Goal: Task Accomplishment & Management: Use online tool/utility

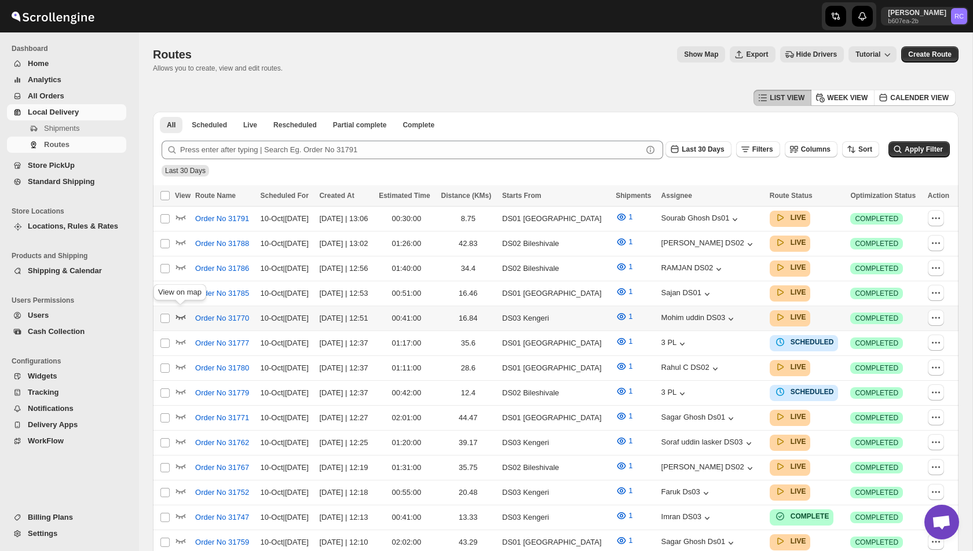
click at [183, 314] on icon "button" at bounding box center [181, 317] width 12 height 12
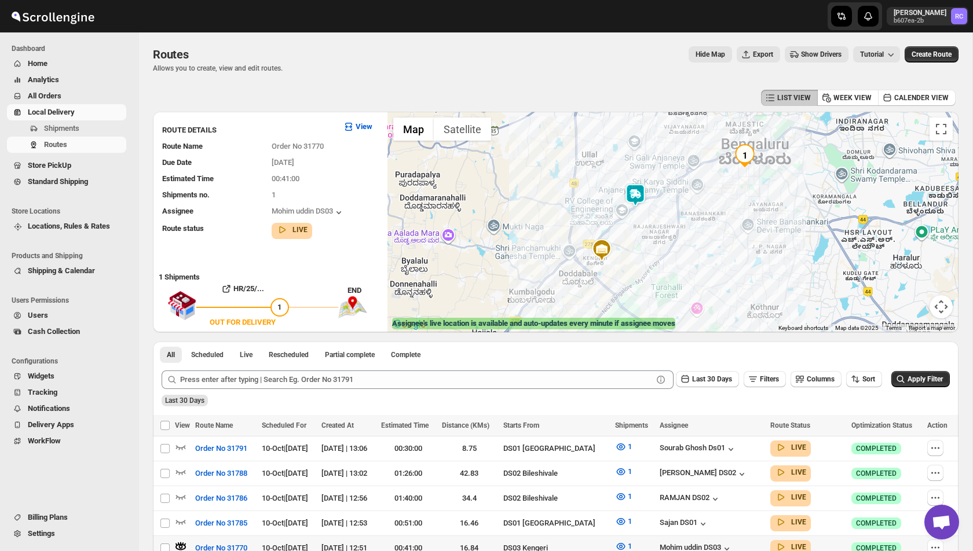
click at [821, 53] on span "Show Drivers" at bounding box center [821, 54] width 41 height 9
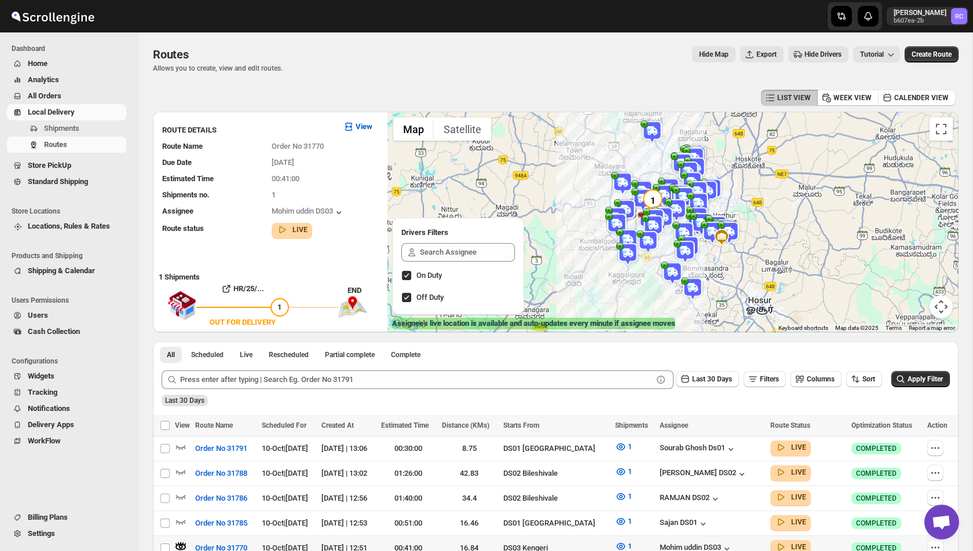
click at [942, 305] on button "Map camera controls" at bounding box center [941, 306] width 23 height 23
click at [945, 131] on button "Toggle fullscreen view" at bounding box center [941, 129] width 23 height 23
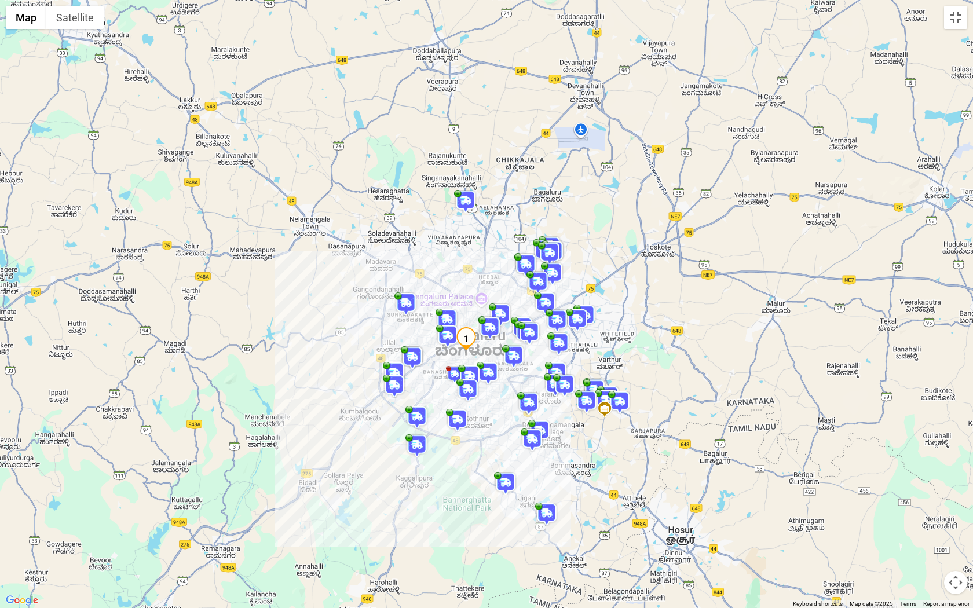
drag, startPoint x: 493, startPoint y: 253, endPoint x: 507, endPoint y: 296, distance: 45.2
click at [507, 296] on div at bounding box center [486, 304] width 973 height 608
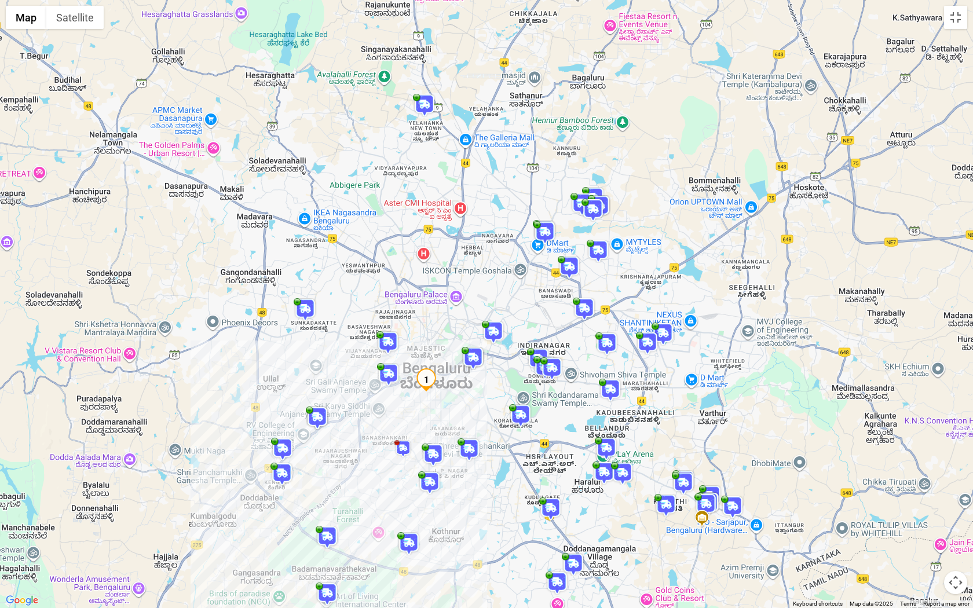
drag, startPoint x: 493, startPoint y: 325, endPoint x: 493, endPoint y: 265, distance: 60.2
click at [493, 265] on div at bounding box center [486, 304] width 973 height 608
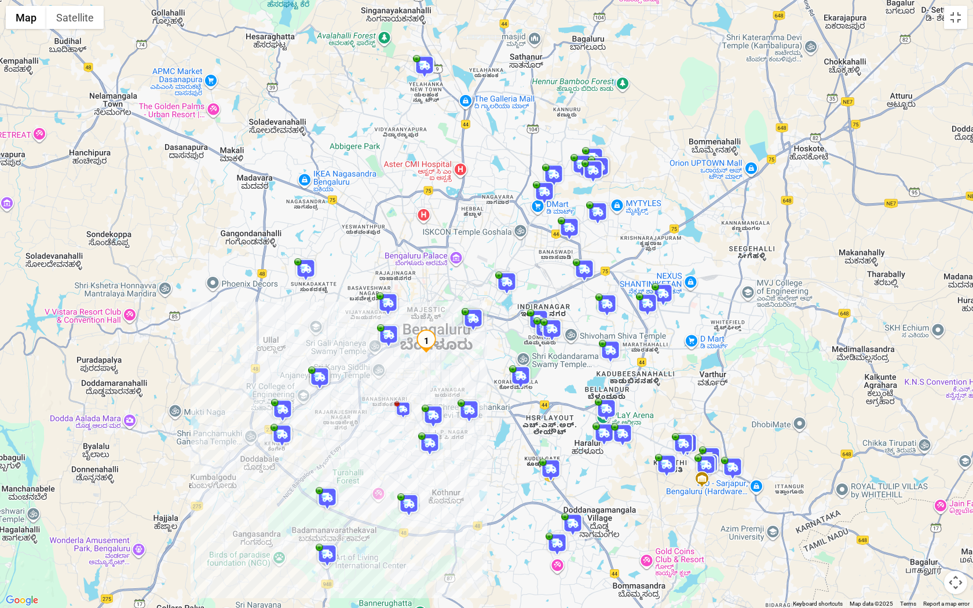
click at [303, 272] on img at bounding box center [305, 269] width 23 height 23
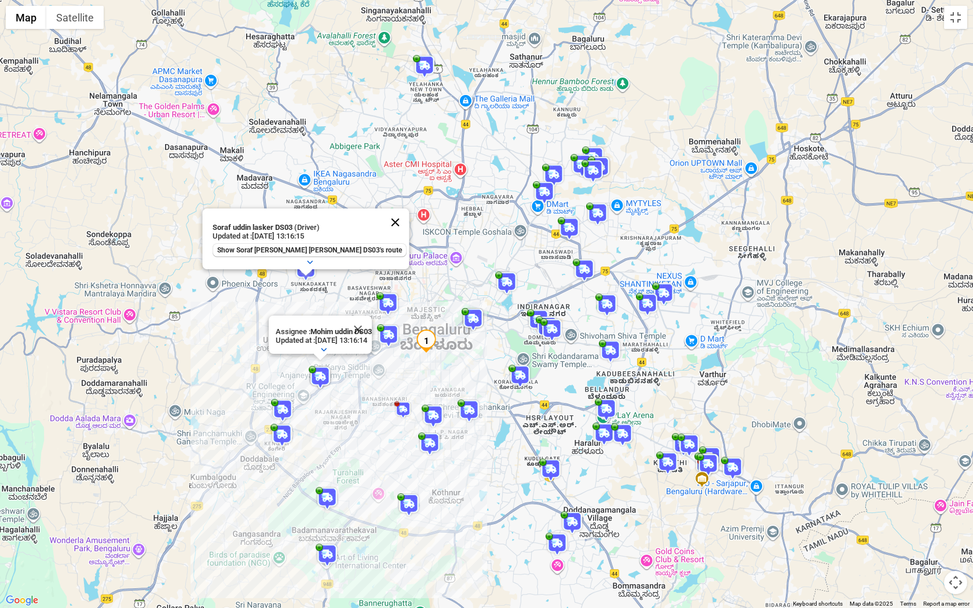
click at [382, 222] on button "Close" at bounding box center [396, 222] width 28 height 28
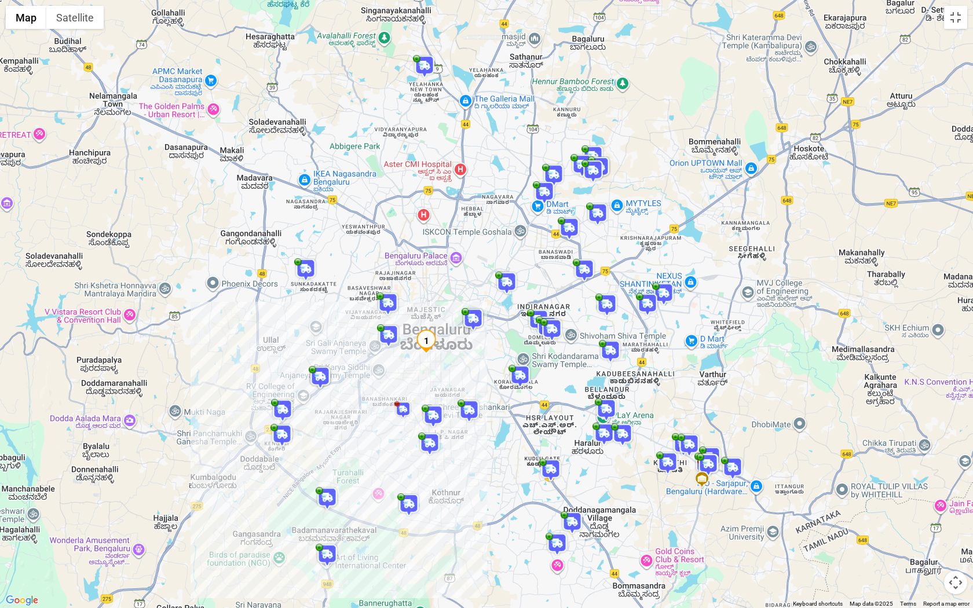
click at [308, 270] on img at bounding box center [305, 269] width 23 height 23
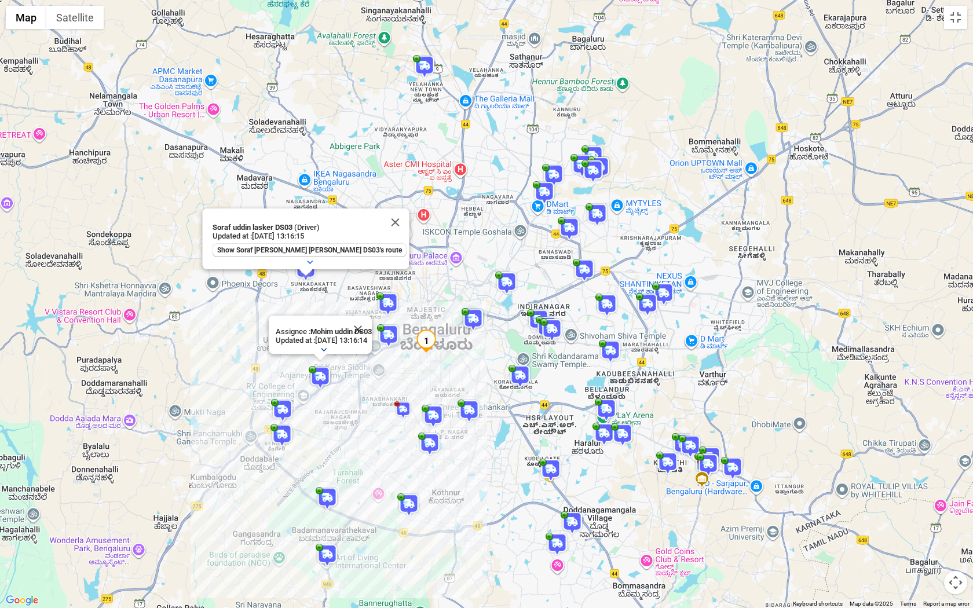
click at [324, 347] on icon "button" at bounding box center [324, 349] width 12 height 12
click at [327, 266] on icon "button" at bounding box center [325, 271] width 12 height 12
click at [368, 325] on button "Close" at bounding box center [359, 329] width 28 height 28
click at [382, 222] on button "Close" at bounding box center [396, 222] width 28 height 28
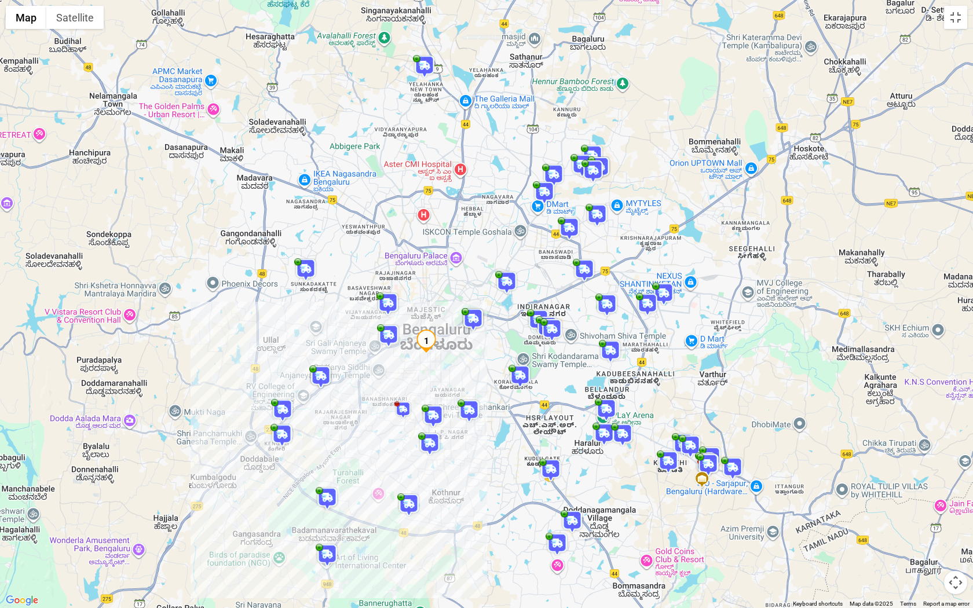
click at [309, 277] on img at bounding box center [305, 269] width 23 height 23
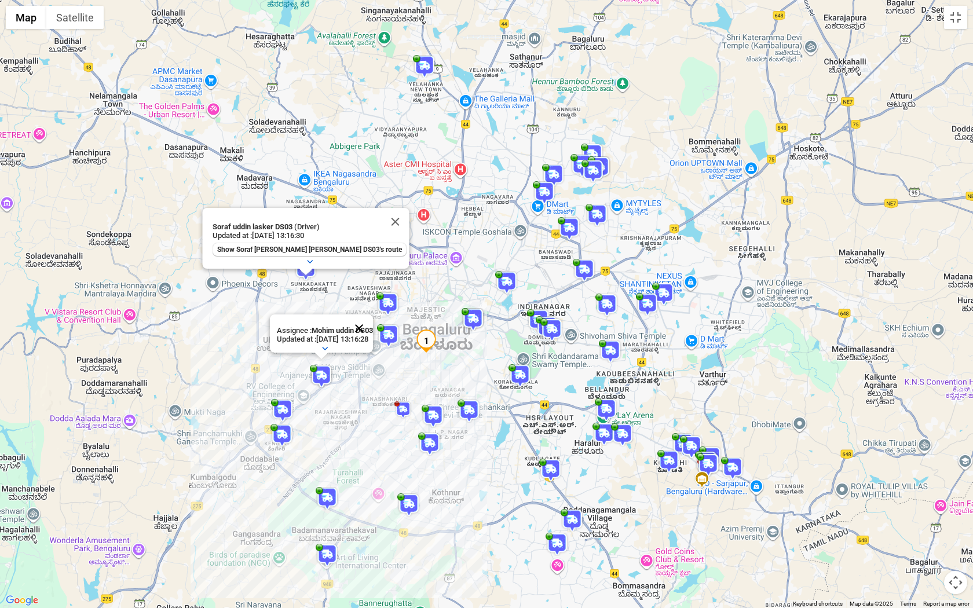
click at [370, 324] on button "Close" at bounding box center [359, 328] width 28 height 28
click at [382, 220] on button "Close" at bounding box center [396, 222] width 28 height 28
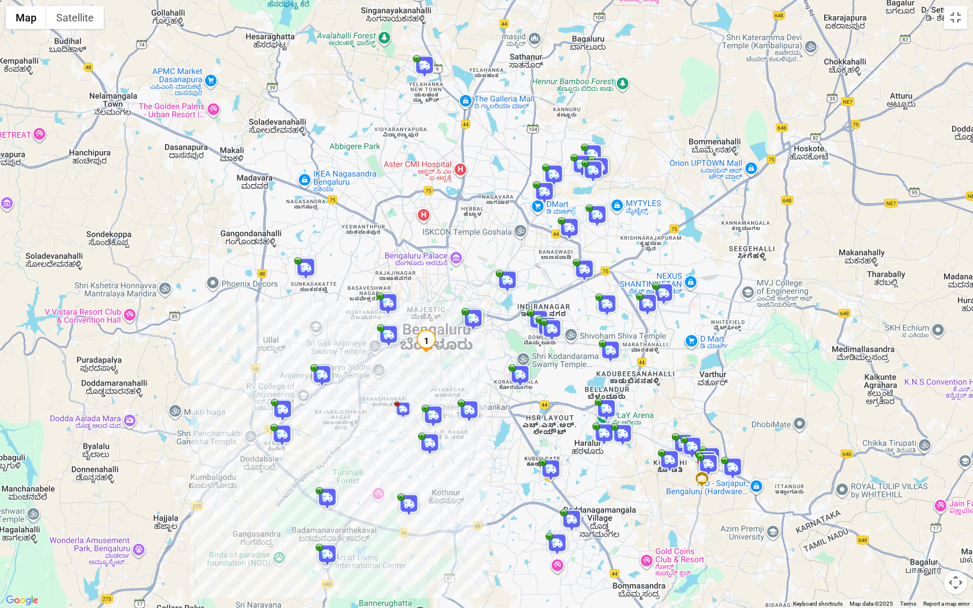
click at [308, 269] on img at bounding box center [305, 268] width 23 height 23
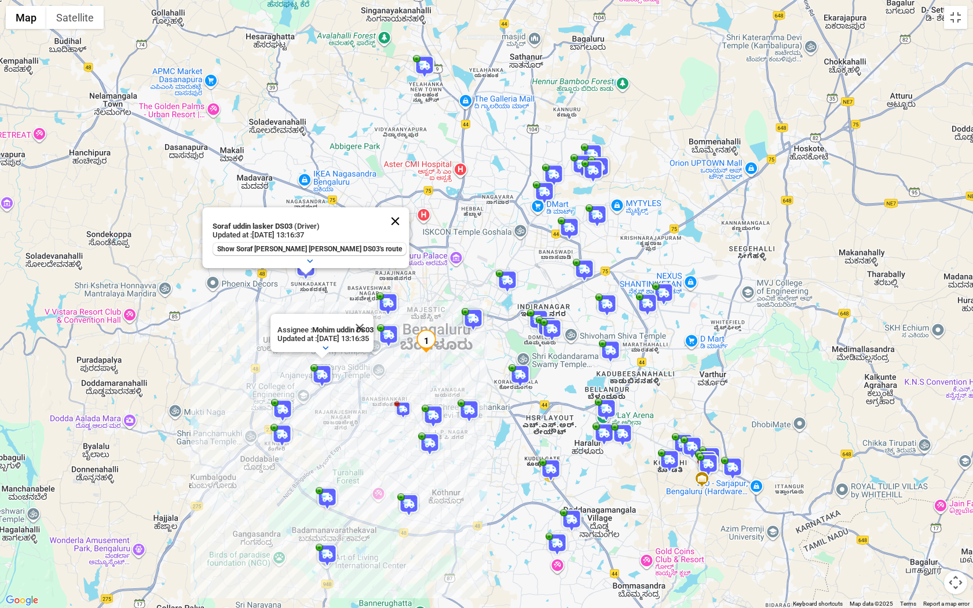
click at [382, 222] on button "Close" at bounding box center [396, 221] width 28 height 28
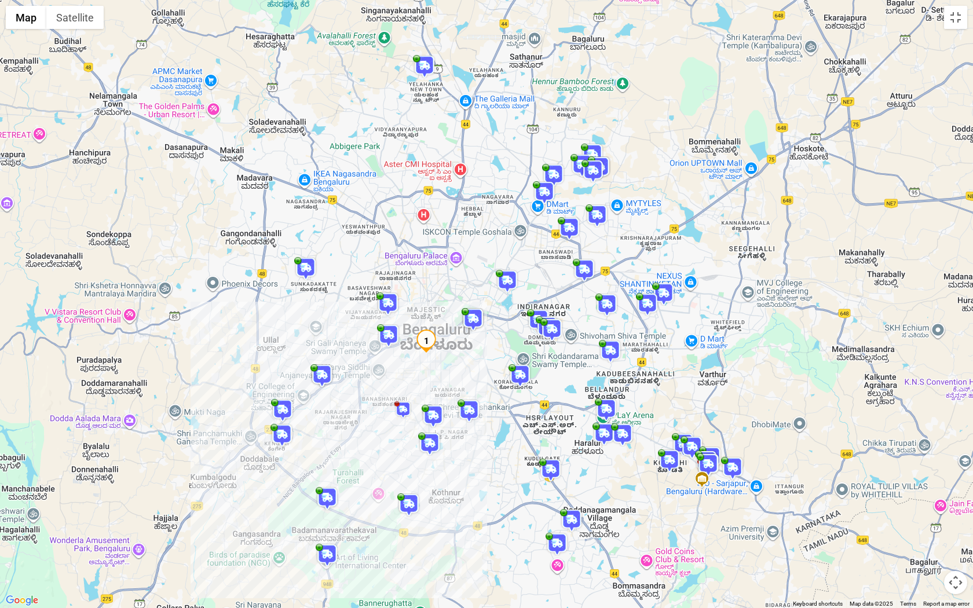
click at [392, 302] on img at bounding box center [387, 303] width 23 height 23
click at [441, 253] on button "Close" at bounding box center [441, 257] width 28 height 28
click at [550, 190] on img at bounding box center [544, 192] width 23 height 23
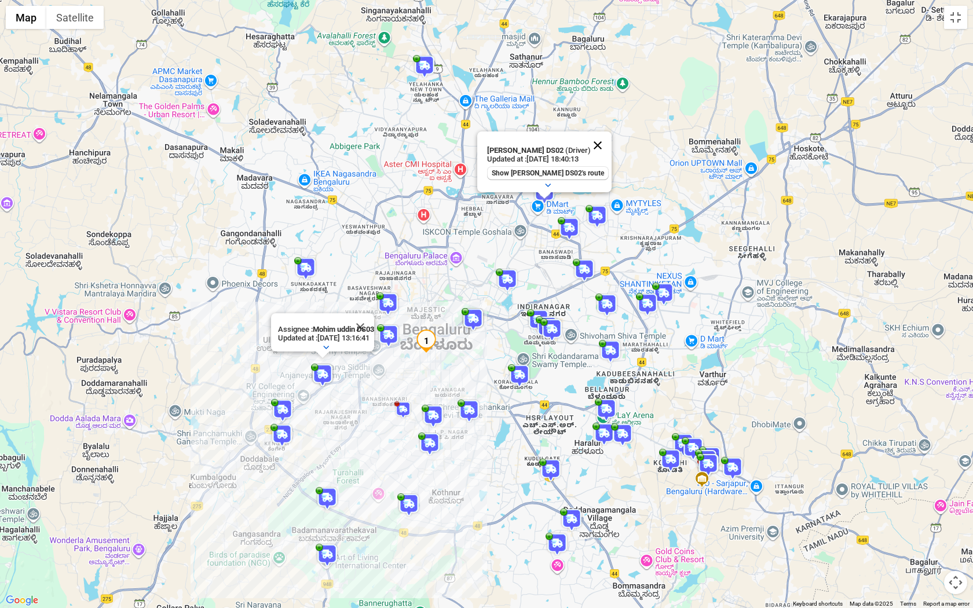
click at [595, 143] on button "Close" at bounding box center [598, 145] width 28 height 28
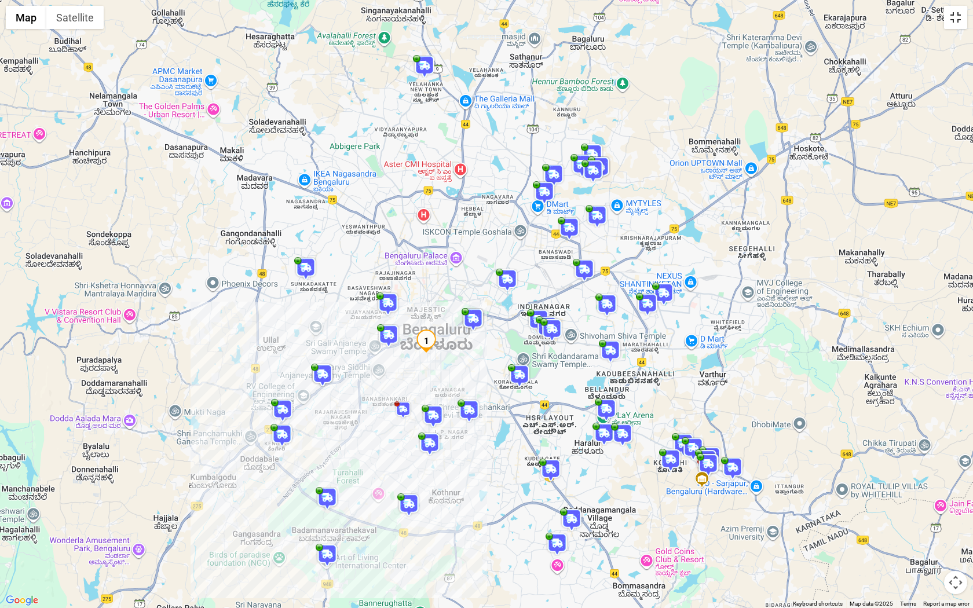
click at [954, 19] on button "Toggle fullscreen view" at bounding box center [955, 17] width 23 height 23
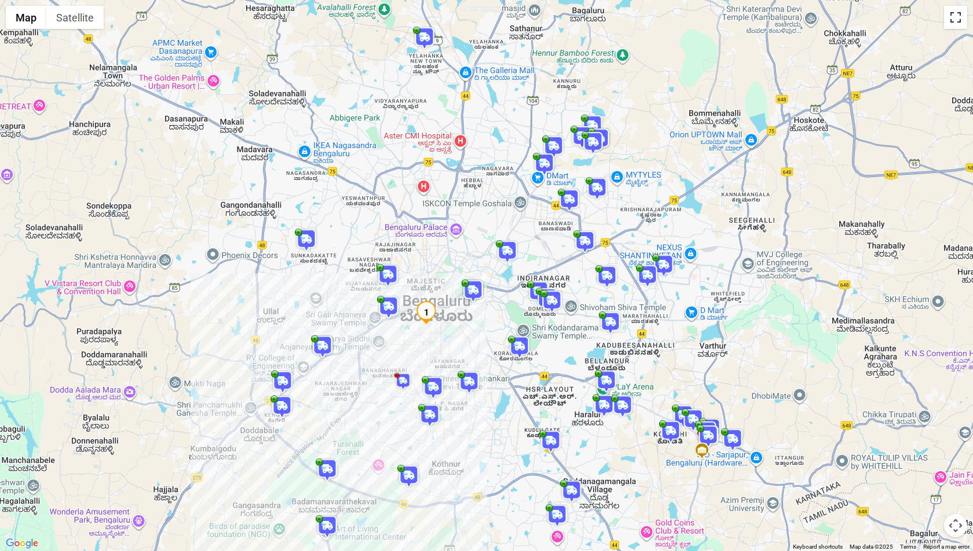
scroll to position [87, 0]
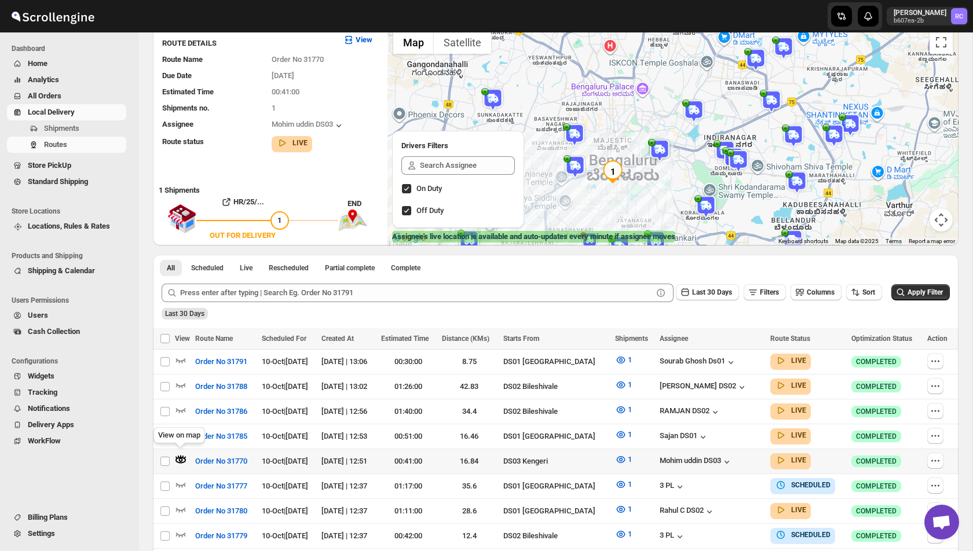
click at [180, 458] on icon "button" at bounding box center [181, 460] width 4 height 4
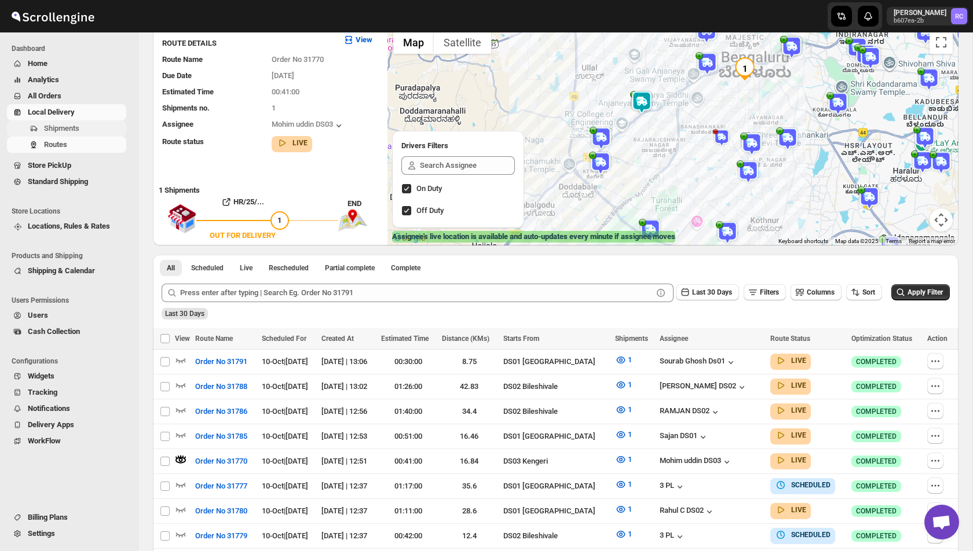
click at [78, 129] on span "Shipments" at bounding box center [61, 128] width 35 height 9
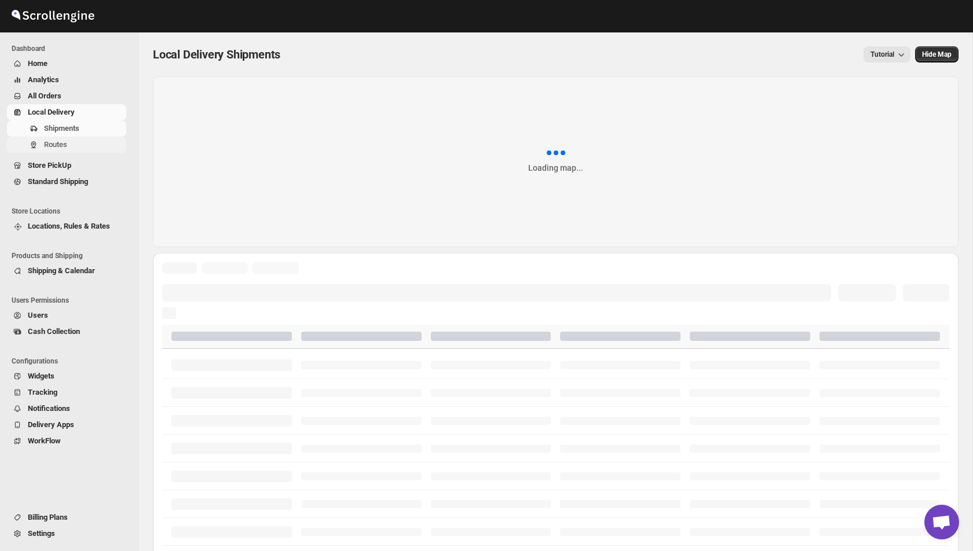
click at [66, 143] on span "Routes" at bounding box center [55, 144] width 23 height 9
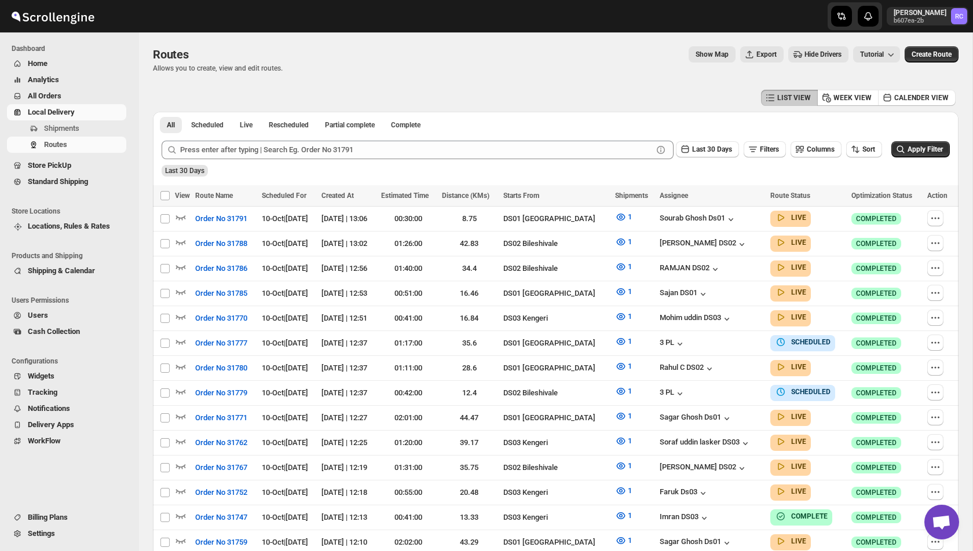
click at [811, 57] on span "Hide Drivers" at bounding box center [822, 54] width 37 height 9
click at [811, 57] on span "Show Drivers" at bounding box center [821, 54] width 41 height 9
click at [178, 336] on icon "button" at bounding box center [181, 342] width 12 height 12
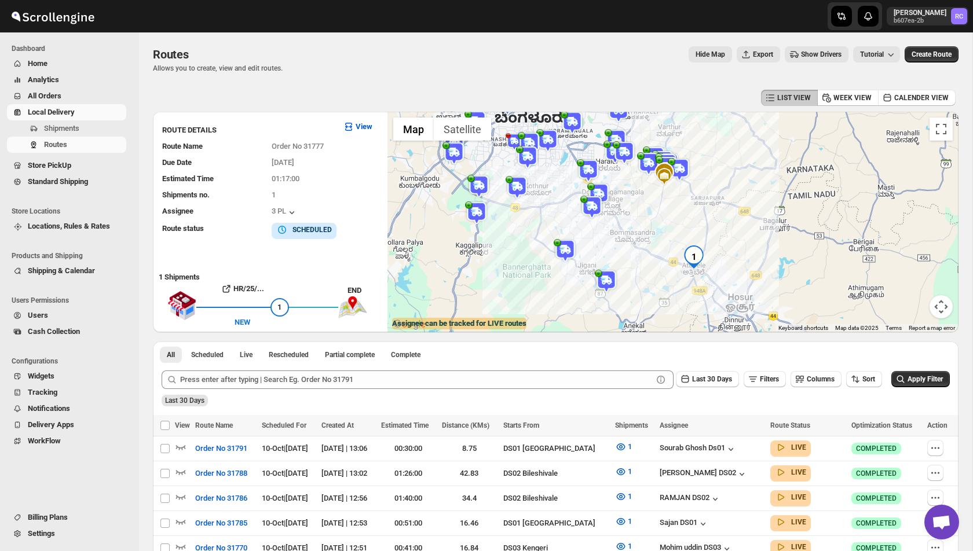
click at [948, 311] on button "Map camera controls" at bounding box center [941, 306] width 23 height 23
click at [88, 128] on span "Shipments" at bounding box center [84, 129] width 80 height 12
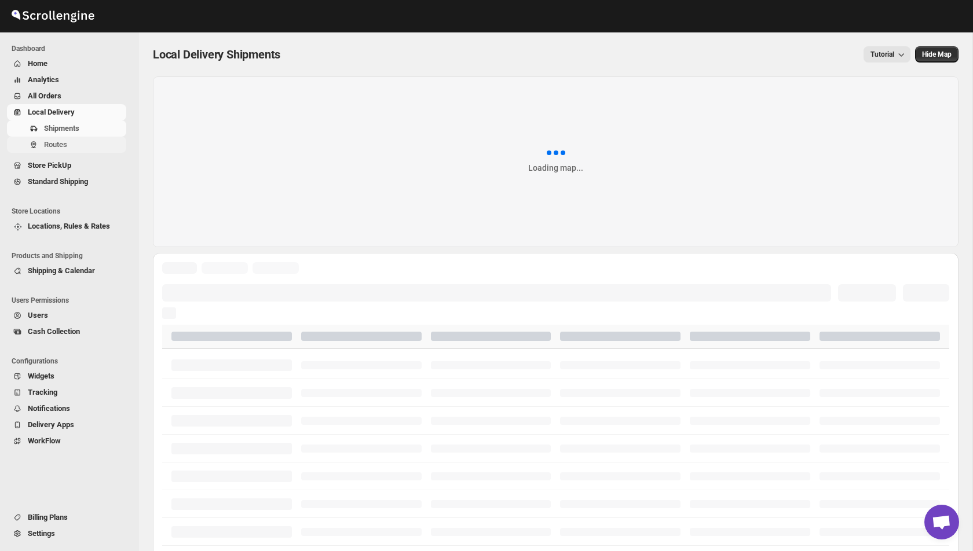
click at [58, 146] on span "Routes" at bounding box center [55, 144] width 23 height 9
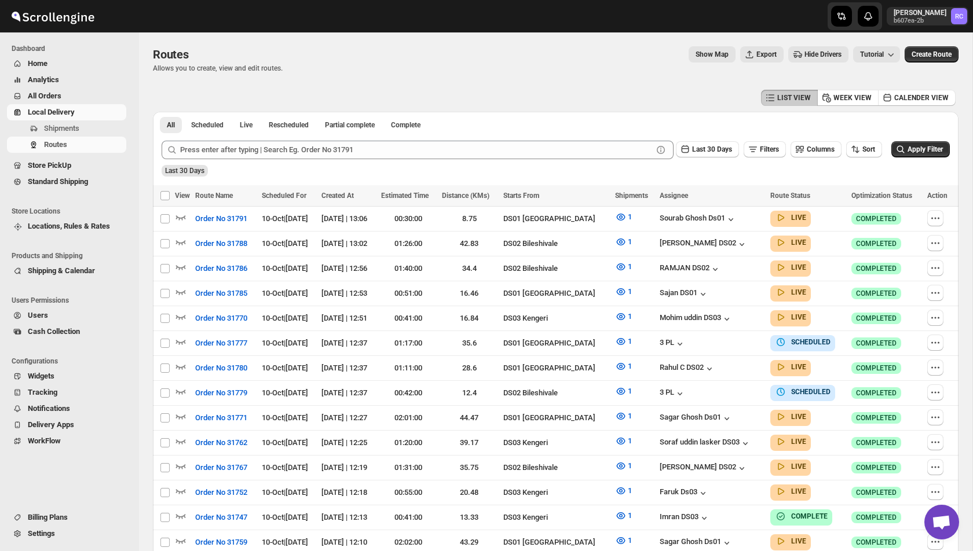
click at [696, 57] on span "Show Map" at bounding box center [712, 54] width 33 height 9
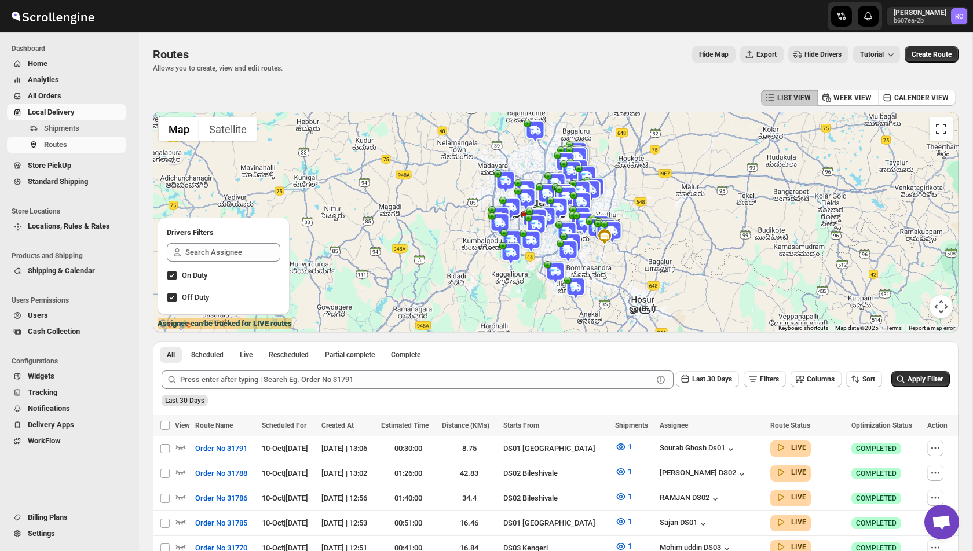
click at [939, 126] on button "Toggle fullscreen view" at bounding box center [941, 129] width 23 height 23
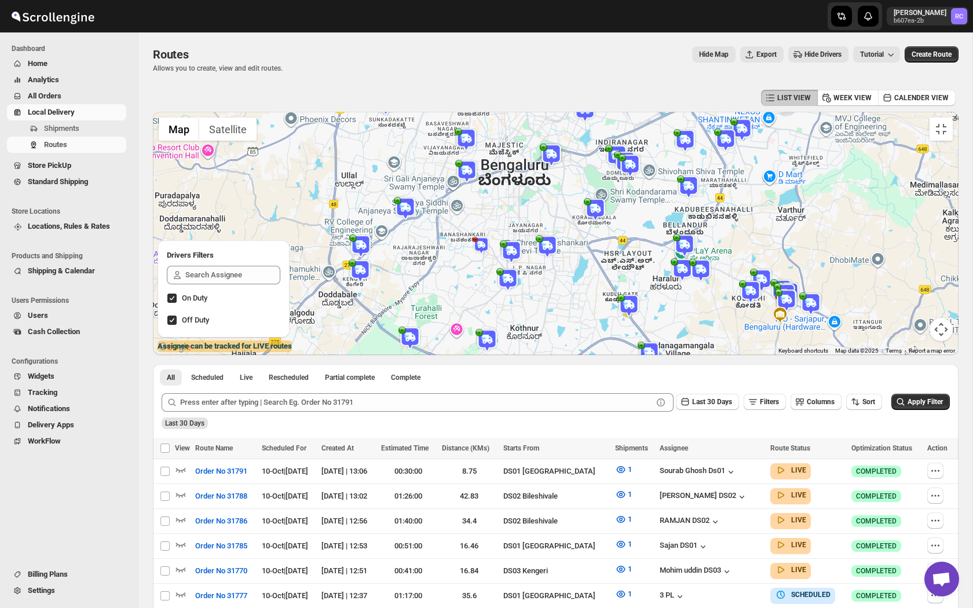
drag, startPoint x: 561, startPoint y: 264, endPoint x: 554, endPoint y: 286, distance: 22.5
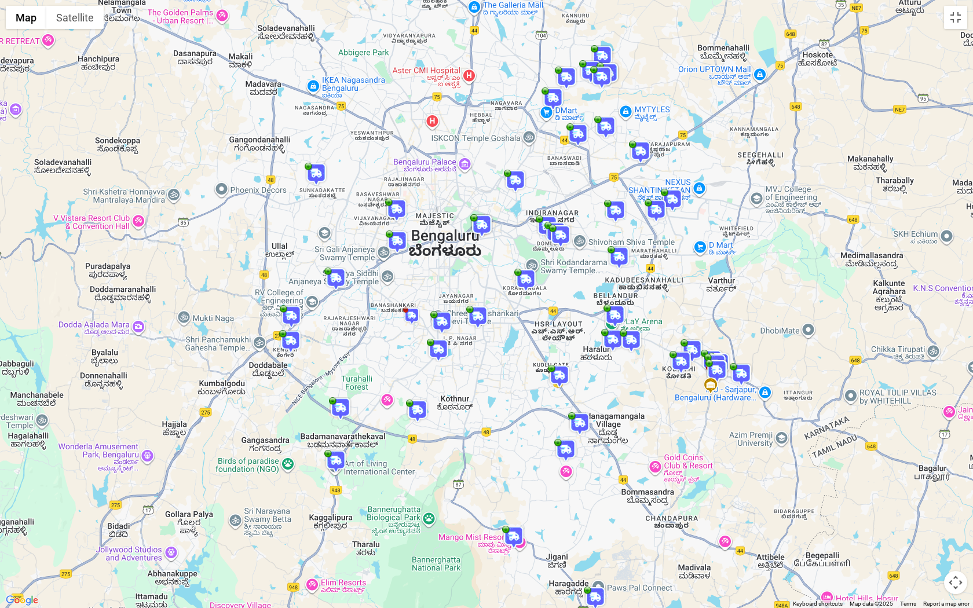
click at [554, 286] on div at bounding box center [486, 304] width 973 height 608
click at [320, 177] on img at bounding box center [316, 173] width 23 height 23
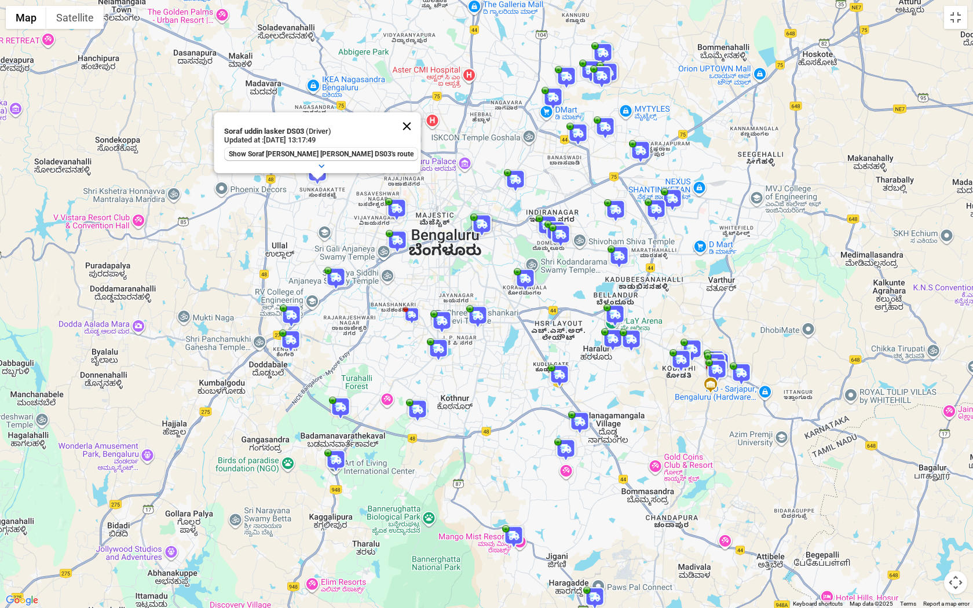
click at [393, 124] on button "Close" at bounding box center [407, 126] width 28 height 28
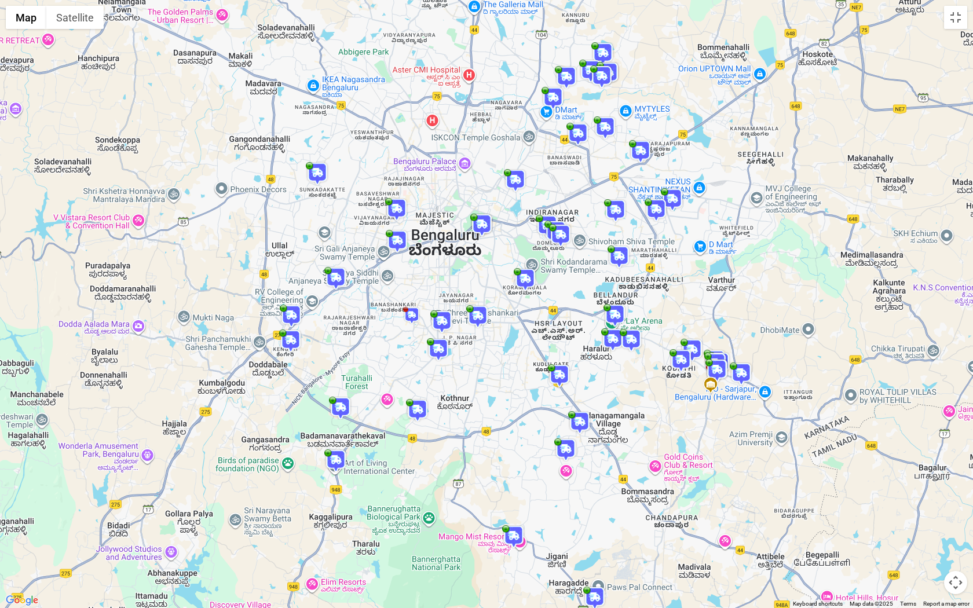
click at [397, 207] on img at bounding box center [396, 209] width 23 height 23
click at [449, 158] on button "Close" at bounding box center [450, 162] width 28 height 28
click at [398, 234] on img at bounding box center [397, 241] width 23 height 23
click at [449, 185] on button "Close" at bounding box center [451, 194] width 28 height 28
click at [338, 270] on img at bounding box center [335, 278] width 23 height 23
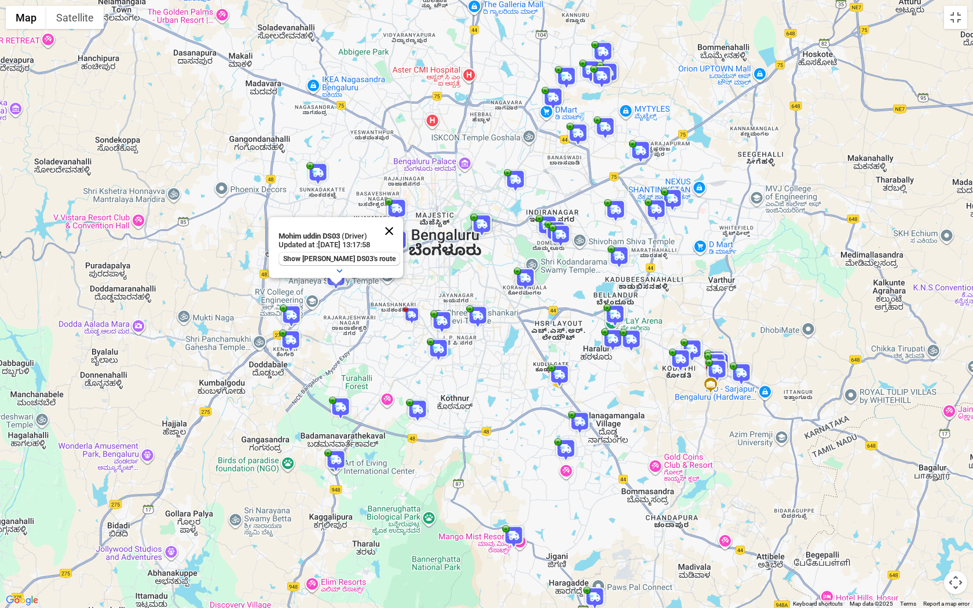
click at [388, 233] on button "Close" at bounding box center [389, 231] width 28 height 28
click at [292, 310] on img at bounding box center [291, 316] width 23 height 23
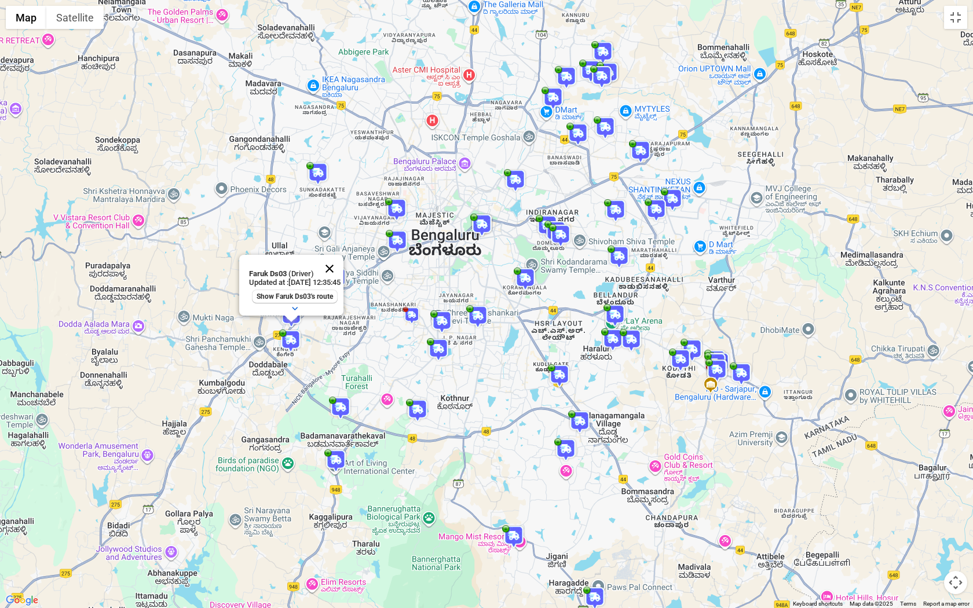
click at [342, 267] on button "Close" at bounding box center [330, 269] width 28 height 28
click at [292, 335] on img at bounding box center [290, 341] width 23 height 23
click at [338, 292] on button "Close" at bounding box center [329, 294] width 28 height 28
click at [405, 240] on img at bounding box center [397, 241] width 23 height 23
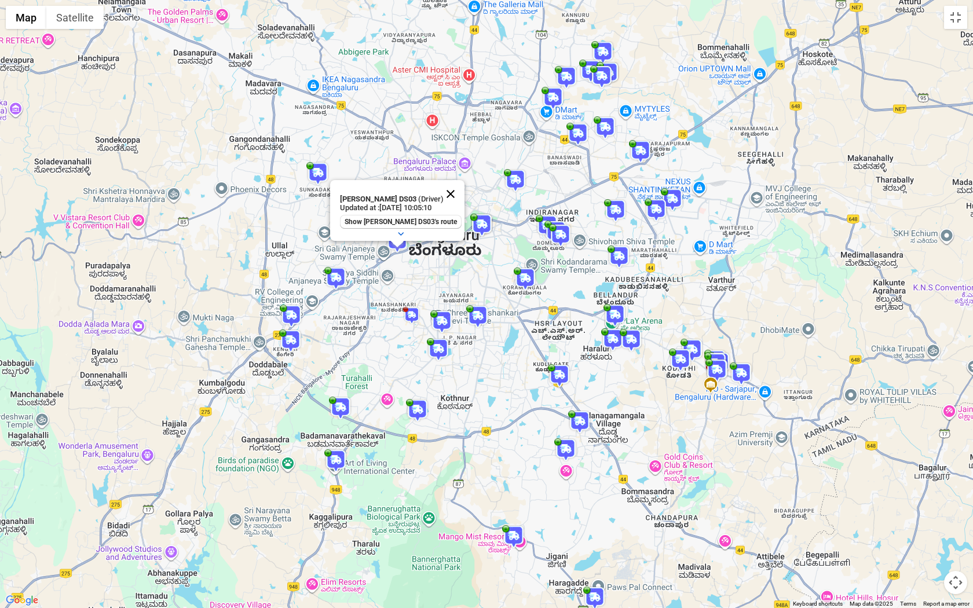
click at [447, 192] on button "Close" at bounding box center [451, 194] width 28 height 28
click at [397, 210] on img at bounding box center [396, 209] width 23 height 23
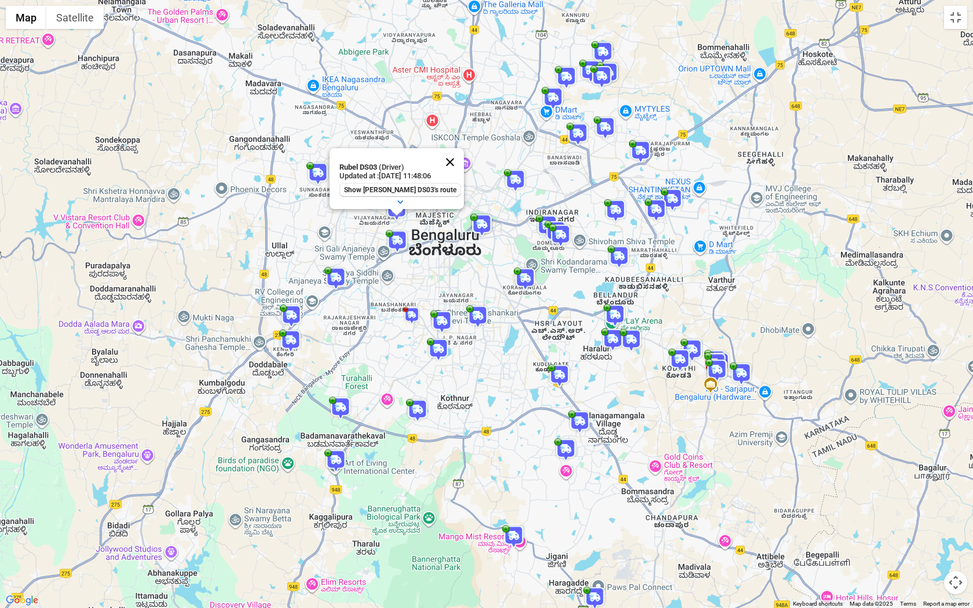
click at [449, 162] on button "Close" at bounding box center [450, 162] width 28 height 28
click at [339, 458] on img at bounding box center [335, 460] width 23 height 23
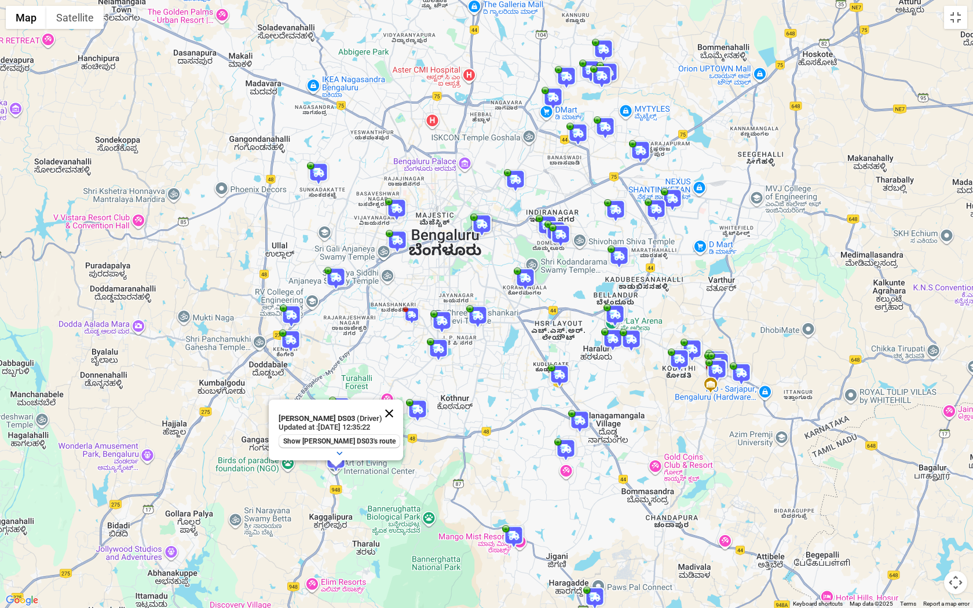
click at [387, 411] on button "Close" at bounding box center [389, 414] width 28 height 28
click at [331, 408] on img at bounding box center [340, 408] width 23 height 23
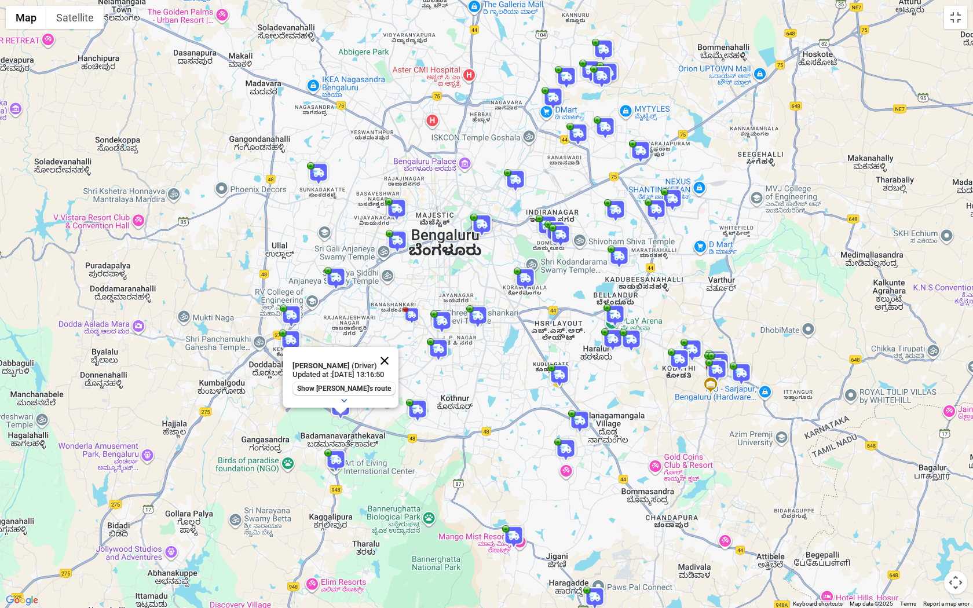
click at [392, 356] on button "Close" at bounding box center [385, 361] width 28 height 28
click at [418, 413] on img at bounding box center [417, 410] width 23 height 23
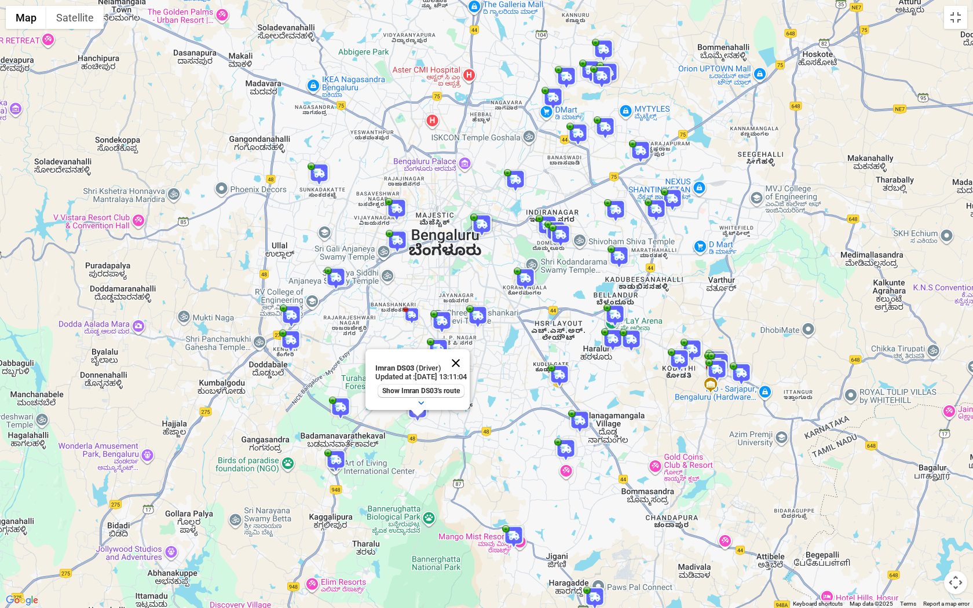
click at [470, 361] on button "Close" at bounding box center [456, 363] width 28 height 28
click at [437, 354] on img at bounding box center [438, 349] width 23 height 23
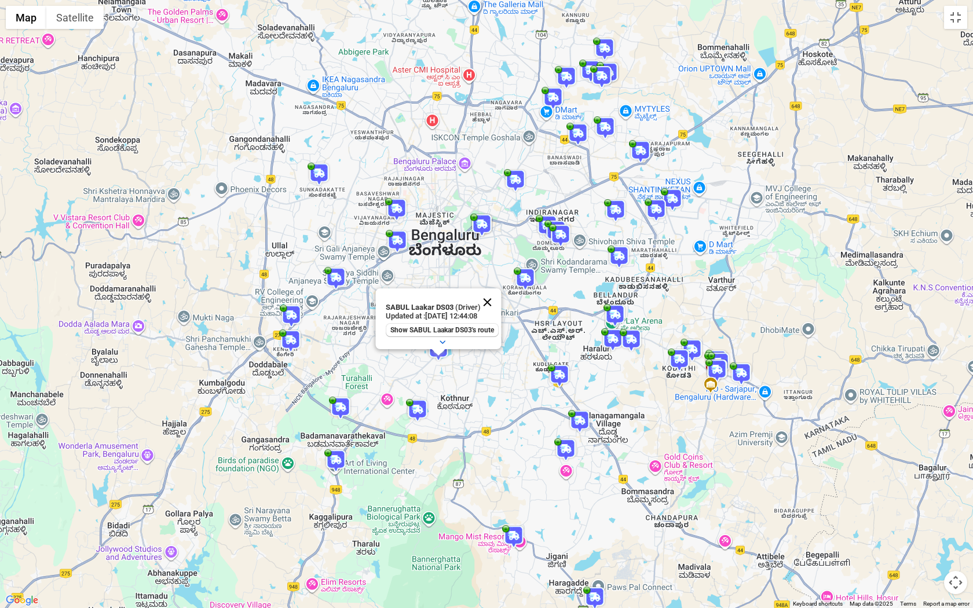
click at [491, 307] on button "Close" at bounding box center [488, 302] width 28 height 28
click at [444, 319] on img at bounding box center [441, 321] width 23 height 23
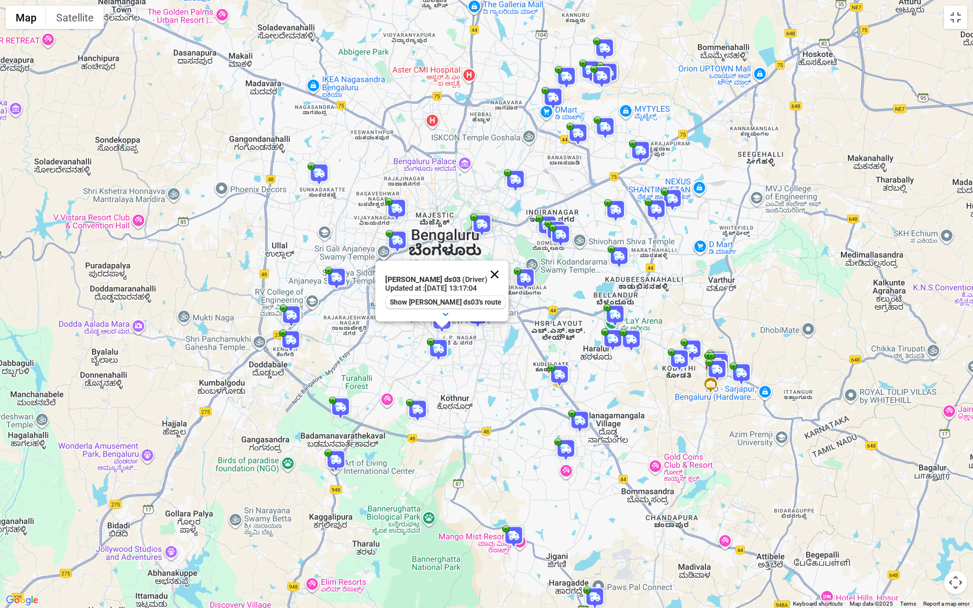
click at [502, 277] on button "Close" at bounding box center [495, 275] width 28 height 28
click at [414, 319] on img at bounding box center [411, 315] width 17 height 17
click at [464, 263] on button "Close" at bounding box center [454, 265] width 28 height 28
click at [474, 321] on img at bounding box center [477, 316] width 23 height 23
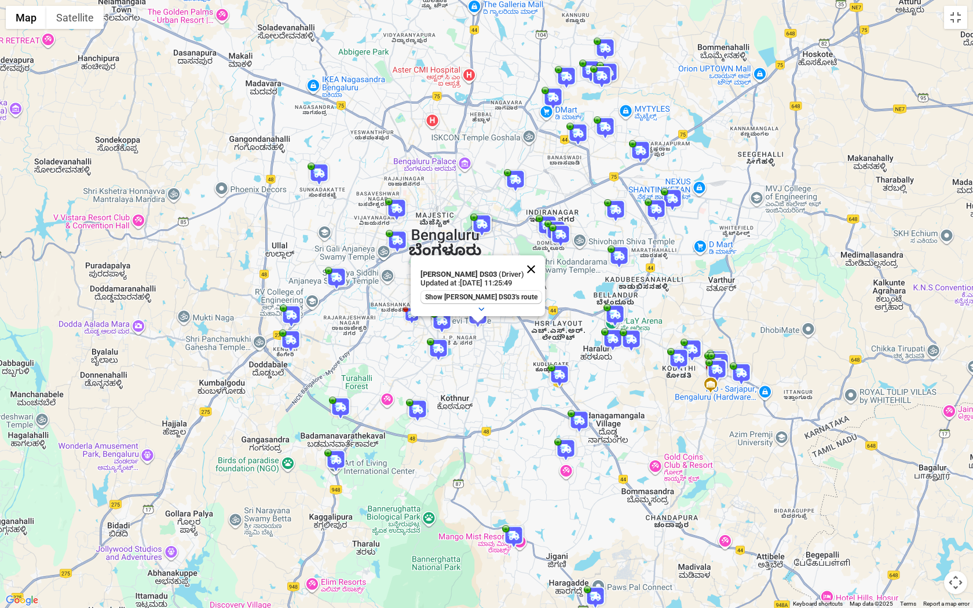
click at [525, 268] on button "Close" at bounding box center [531, 269] width 28 height 28
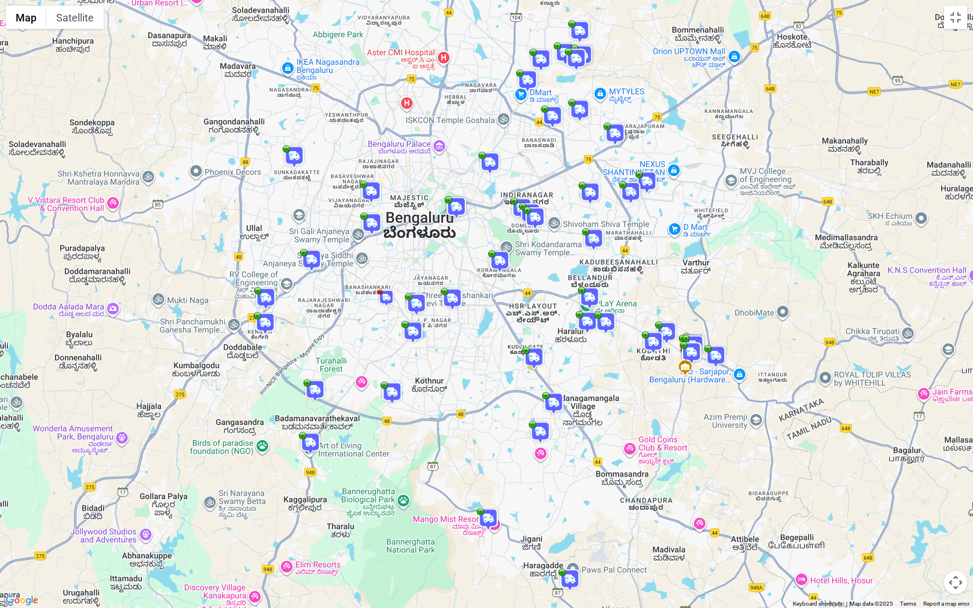
drag, startPoint x: 531, startPoint y: 486, endPoint x: 505, endPoint y: 439, distance: 53.9
click at [505, 439] on div at bounding box center [486, 304] width 973 height 608
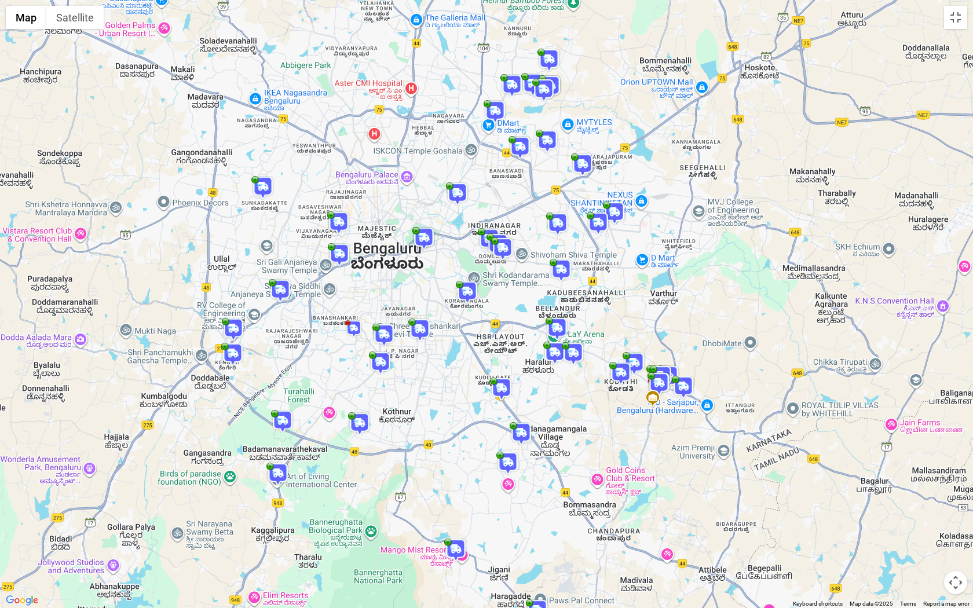
click at [425, 235] on img at bounding box center [423, 238] width 23 height 23
click at [473, 191] on button "Close" at bounding box center [468, 191] width 28 height 28
click at [458, 189] on img at bounding box center [457, 193] width 23 height 23
click at [458, 189] on icon "button" at bounding box center [461, 186] width 12 height 12
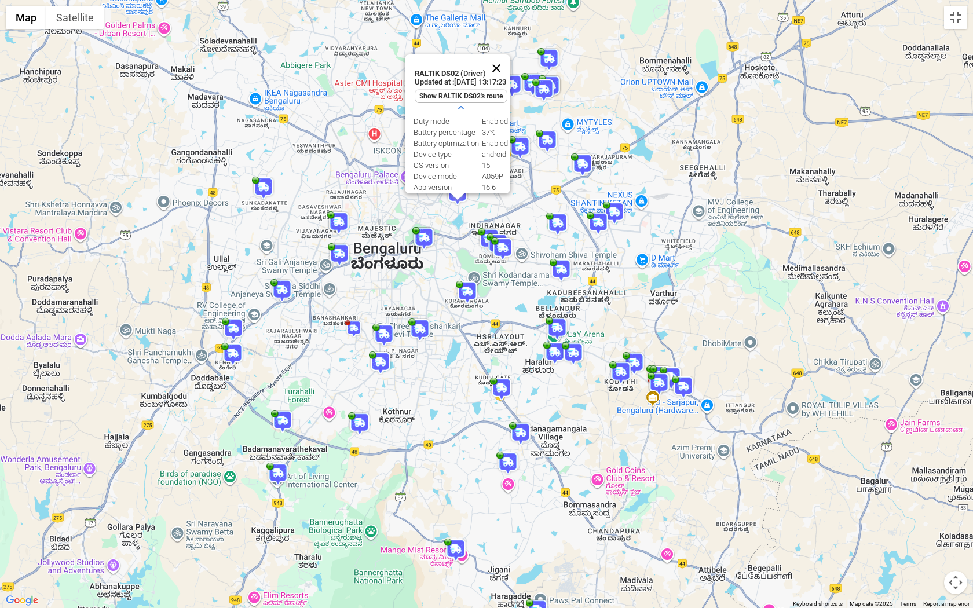
click at [507, 65] on button "Close" at bounding box center [496, 68] width 28 height 28
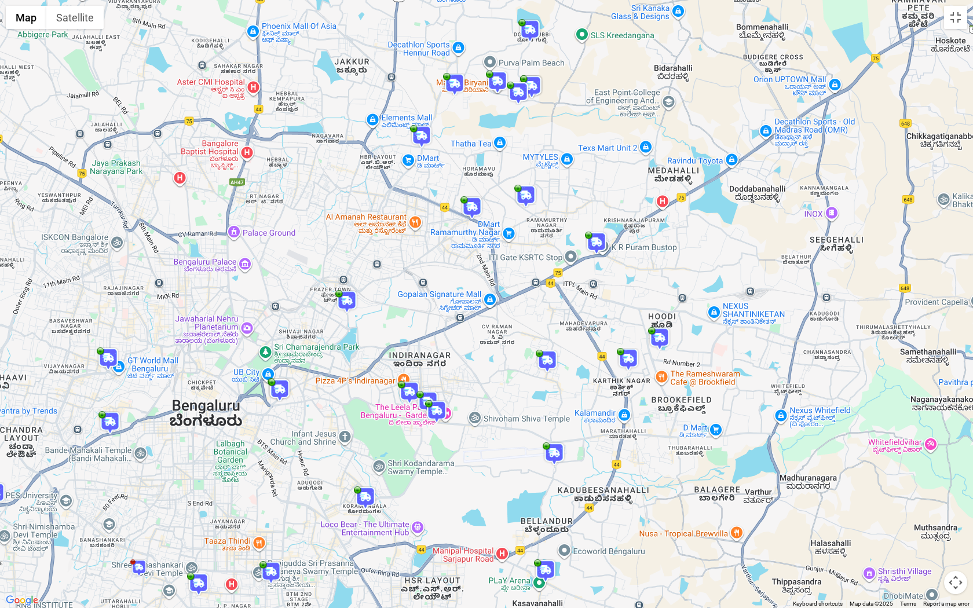
click at [520, 98] on img at bounding box center [518, 93] width 23 height 23
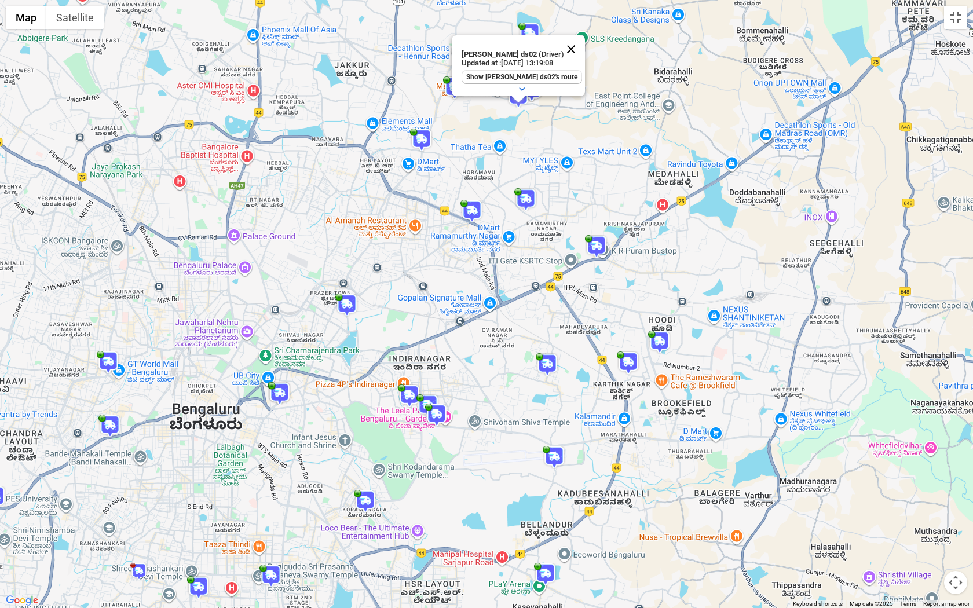
click at [567, 47] on button "Close" at bounding box center [571, 49] width 28 height 28
click at [533, 85] on img at bounding box center [531, 90] width 23 height 23
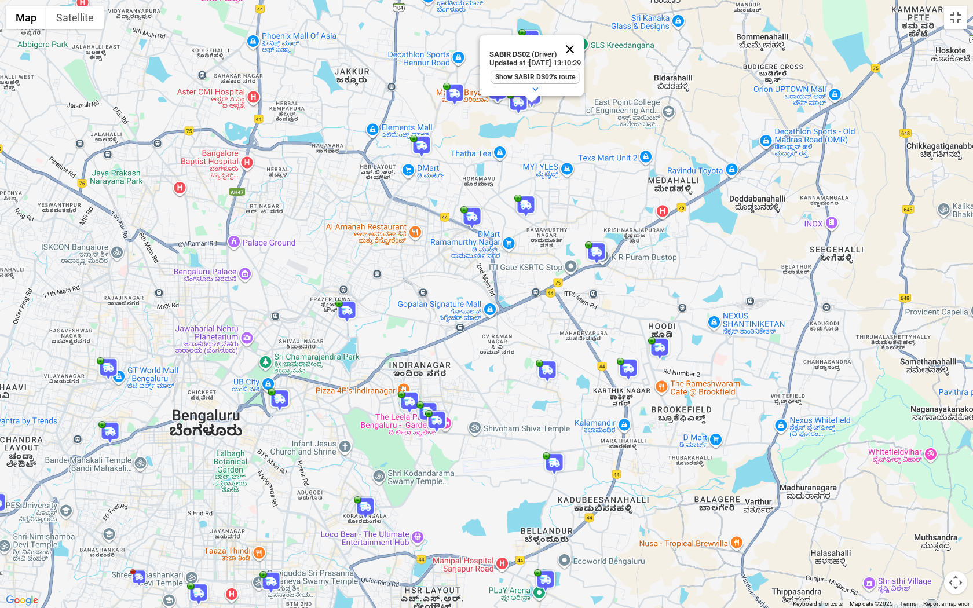
click at [581, 49] on button "Close" at bounding box center [570, 49] width 28 height 28
click at [531, 44] on img at bounding box center [529, 40] width 23 height 23
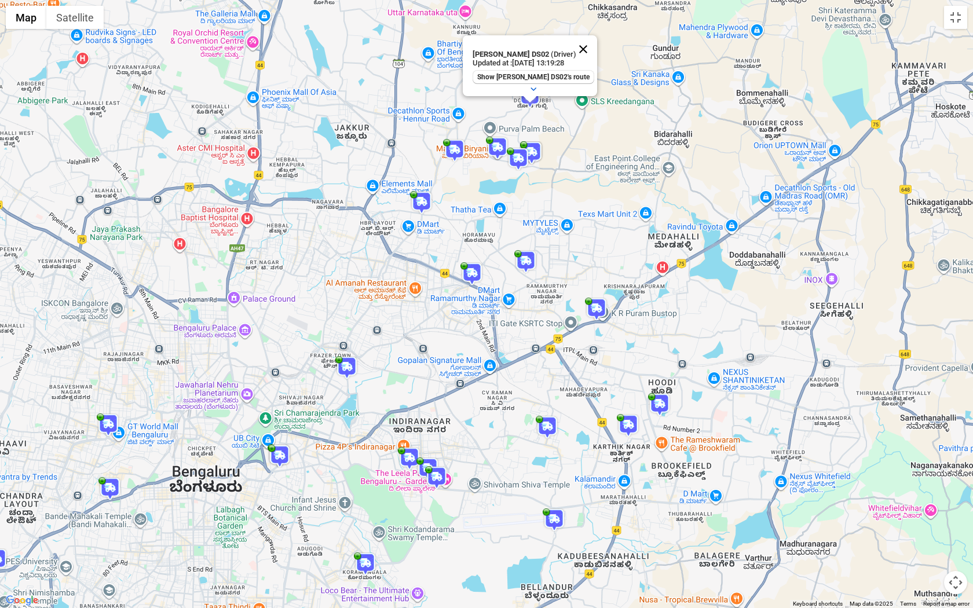
click at [584, 48] on button "Close" at bounding box center [583, 49] width 28 height 28
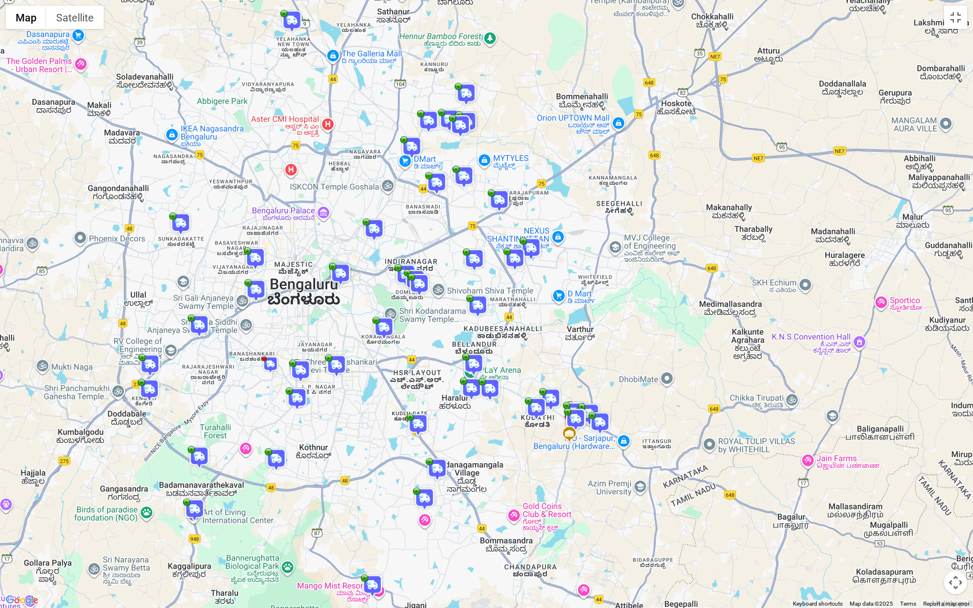
drag, startPoint x: 288, startPoint y: 327, endPoint x: 324, endPoint y: 254, distance: 80.8
click at [324, 254] on div at bounding box center [486, 304] width 973 height 608
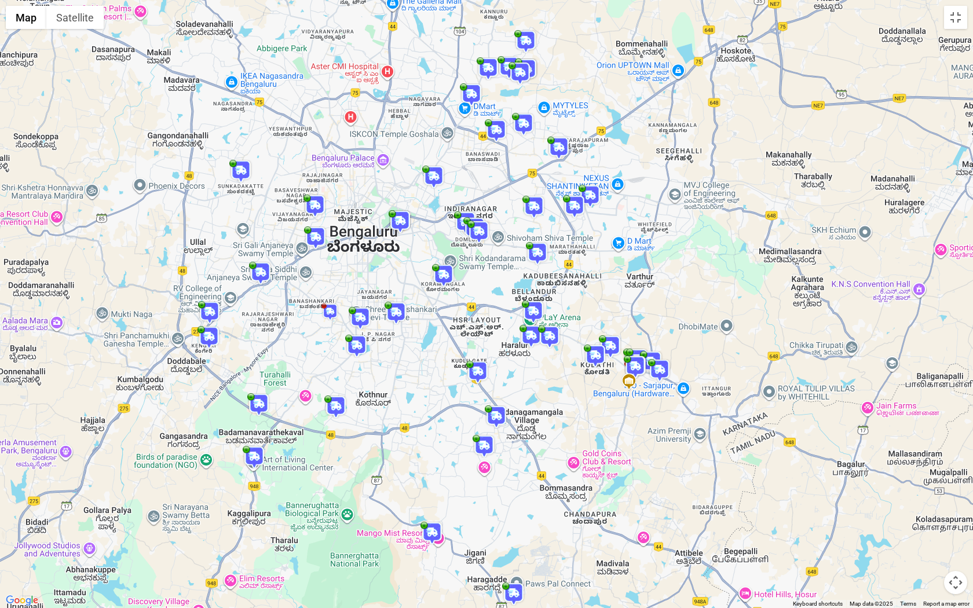
drag, startPoint x: 286, startPoint y: 456, endPoint x: 346, endPoint y: 401, distance: 82.0
click at [346, 401] on img at bounding box center [335, 407] width 23 height 23
click at [957, 21] on button "Toggle fullscreen view" at bounding box center [955, 17] width 23 height 23
